Goal: Task Accomplishment & Management: Manage account settings

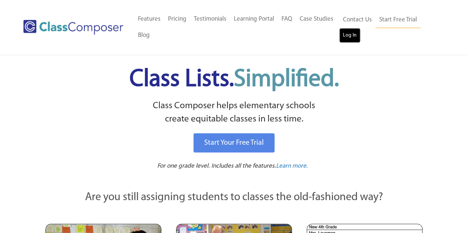
click at [347, 31] on link "Log In" at bounding box center [349, 35] width 21 height 15
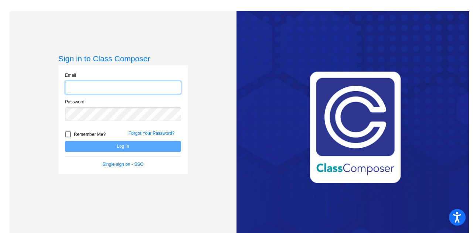
type input "rafaella.navarro@lcps.org"
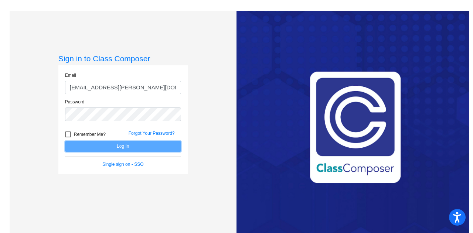
click at [134, 147] on button "Log In" at bounding box center [123, 146] width 116 height 11
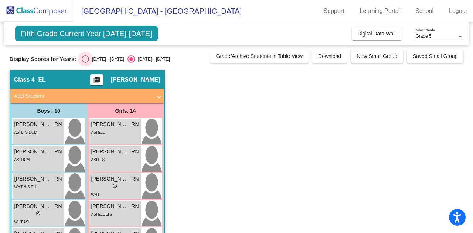
click at [92, 60] on div "2024 - 2025" at bounding box center [106, 59] width 35 height 7
click at [85, 63] on input "2024 - 2025" at bounding box center [85, 63] width 0 height 0
radio input "true"
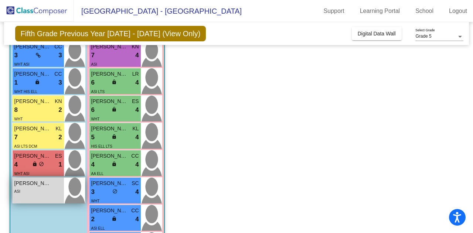
scroll to position [224, 0]
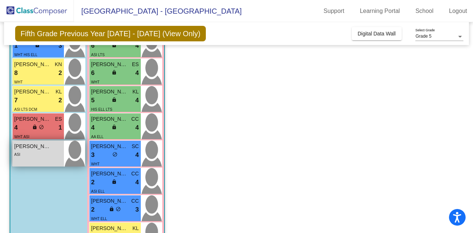
click at [47, 155] on div "ASI" at bounding box center [38, 155] width 48 height 8
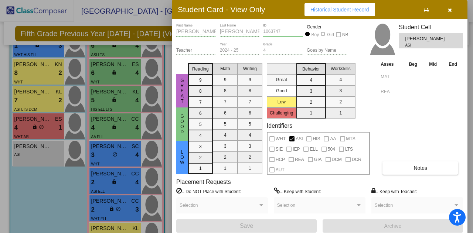
click at [98, 120] on div at bounding box center [236, 116] width 473 height 233
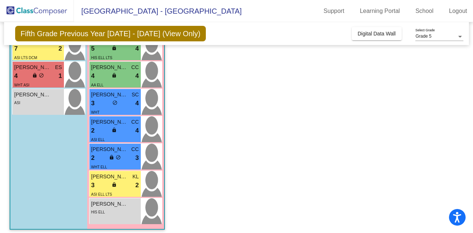
scroll to position [280, 0]
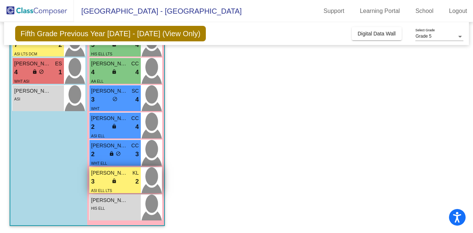
click at [109, 179] on div "3 lock do_not_disturb_alt 2" at bounding box center [115, 182] width 48 height 10
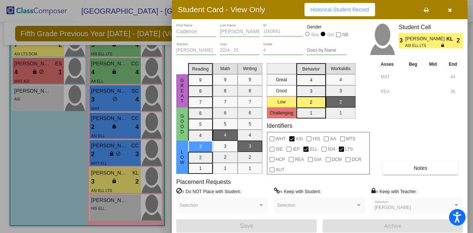
click at [110, 154] on div at bounding box center [236, 116] width 473 height 233
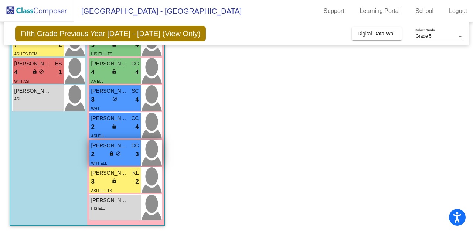
click at [112, 159] on div "WHT ELL" at bounding box center [115, 163] width 48 height 8
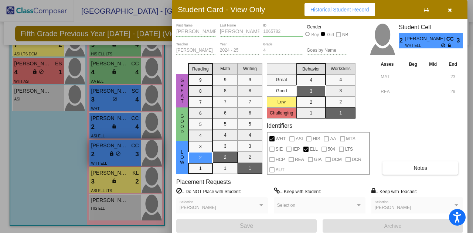
click at [112, 159] on div at bounding box center [236, 116] width 473 height 233
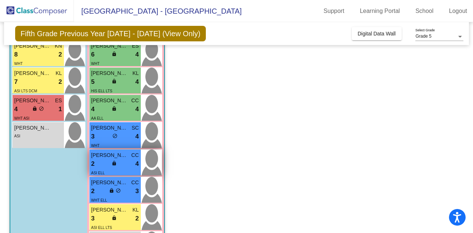
scroll to position [242, 0]
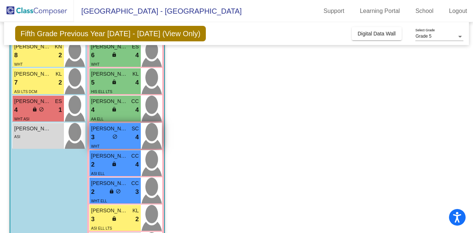
click at [111, 131] on span "Ava Nicholas" at bounding box center [109, 129] width 37 height 8
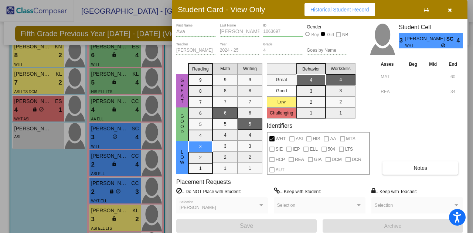
click at [108, 146] on div at bounding box center [236, 116] width 473 height 233
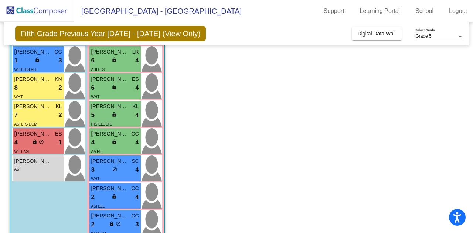
scroll to position [209, 0]
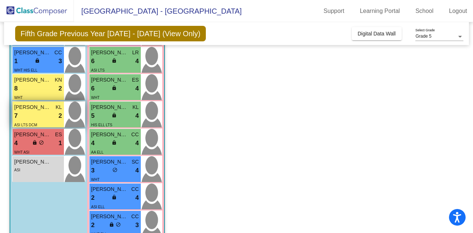
click at [27, 118] on div "7 lock do_not_disturb_alt 2" at bounding box center [38, 116] width 48 height 10
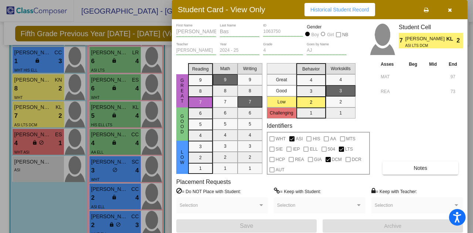
click at [104, 142] on div at bounding box center [236, 116] width 473 height 233
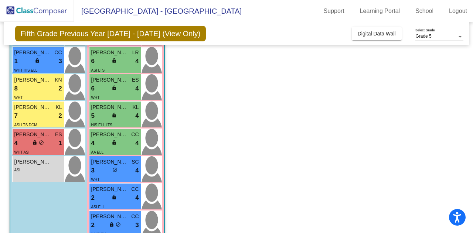
scroll to position [189, 0]
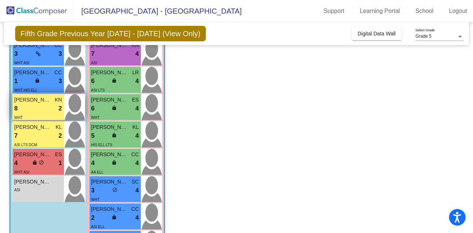
click at [47, 111] on div "8 lock do_not_disturb_alt 2" at bounding box center [38, 109] width 48 height 10
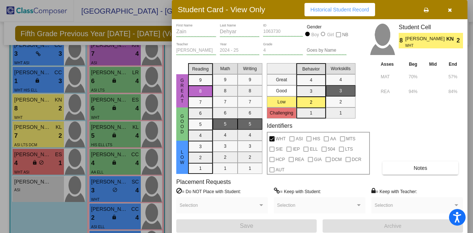
click at [108, 116] on div at bounding box center [236, 116] width 473 height 233
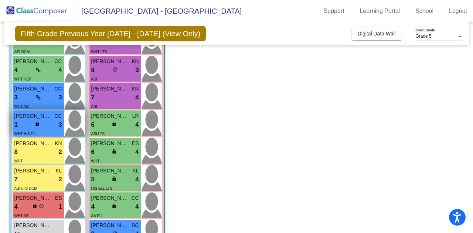
scroll to position [144, 0]
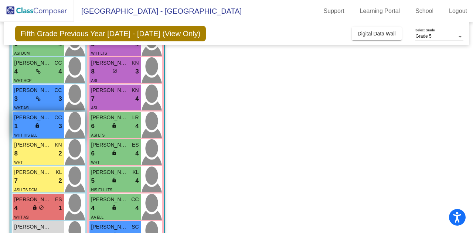
click at [48, 102] on div "3 lock do_not_disturb_alt 3" at bounding box center [38, 99] width 48 height 10
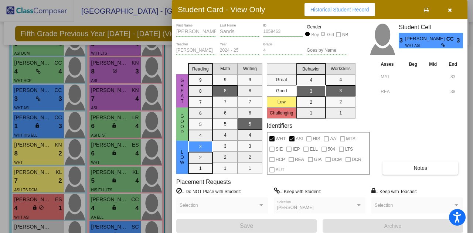
click at [108, 169] on div at bounding box center [236, 116] width 473 height 233
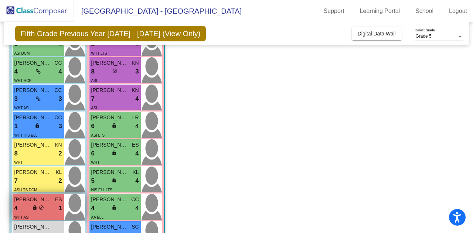
click at [31, 206] on div "4 lock do_not_disturb_alt 1" at bounding box center [38, 209] width 48 height 10
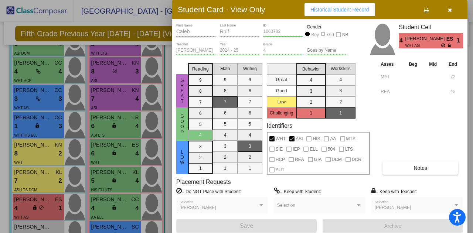
click at [111, 171] on div at bounding box center [236, 116] width 473 height 233
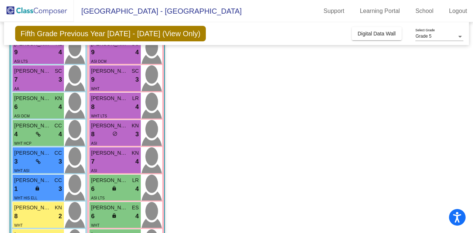
scroll to position [50, 0]
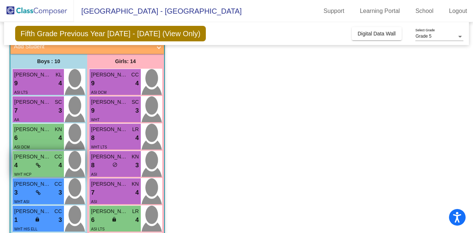
click at [38, 164] on icon at bounding box center [38, 165] width 5 height 5
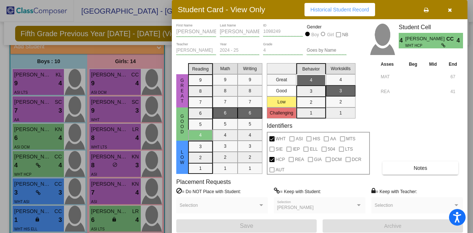
click at [113, 149] on div at bounding box center [236, 116] width 473 height 233
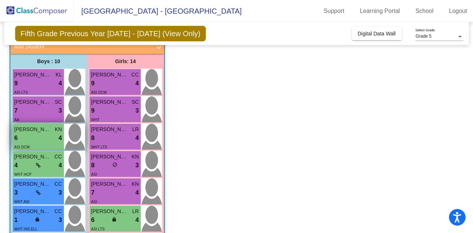
click at [55, 138] on div "6 lock do_not_disturb_alt 4" at bounding box center [38, 139] width 48 height 10
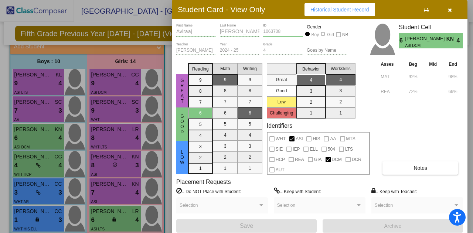
click at [127, 131] on div at bounding box center [236, 116] width 473 height 233
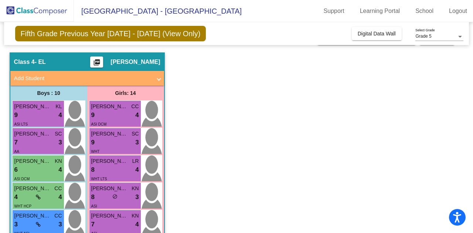
scroll to position [15, 0]
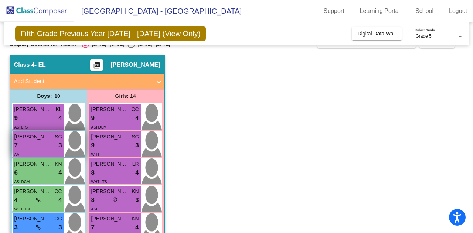
click at [36, 148] on div "7 lock do_not_disturb_alt 3" at bounding box center [38, 146] width 48 height 10
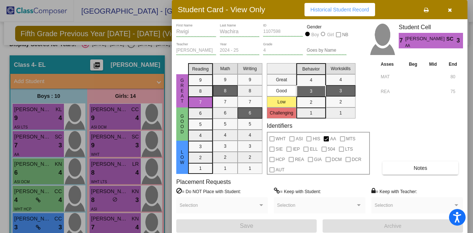
click at [54, 142] on div at bounding box center [236, 116] width 473 height 233
